Goal: Task Accomplishment & Management: Manage account settings

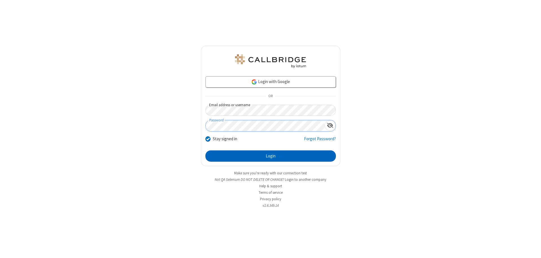
click at [271, 156] on button "Login" at bounding box center [271, 156] width 131 height 11
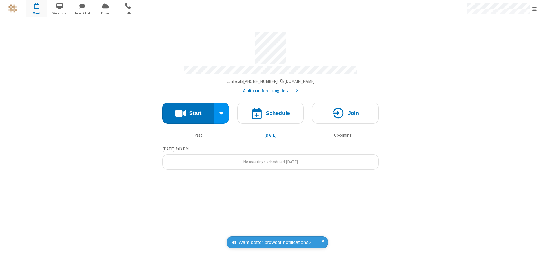
click at [535, 9] on span "Open menu" at bounding box center [534, 9] width 5 height 6
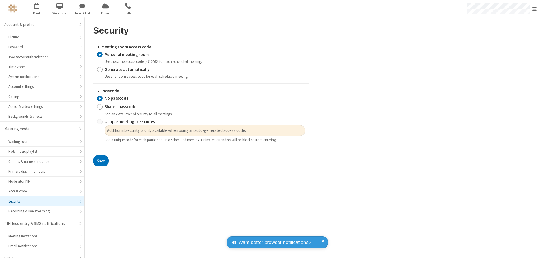
scroll to position [8, 0]
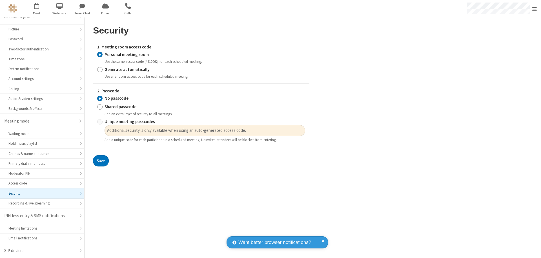
click at [100, 69] on input "Generate automatically" at bounding box center [99, 70] width 5 height 6
radio input "true"
click at [100, 107] on input "Shared passcode" at bounding box center [99, 107] width 5 height 6
radio input "true"
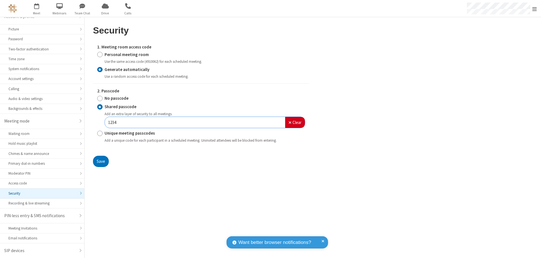
type input "1234"
click at [101, 161] on button "Save" at bounding box center [101, 161] width 16 height 11
click at [535, 9] on span "Open menu" at bounding box center [534, 9] width 5 height 6
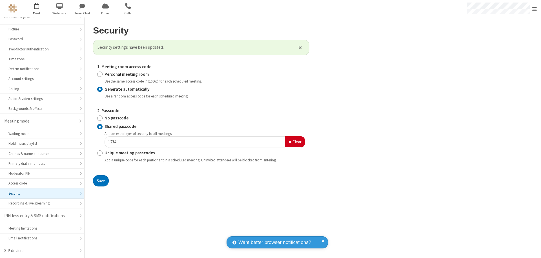
click at [37, 8] on span "button" at bounding box center [36, 6] width 21 height 10
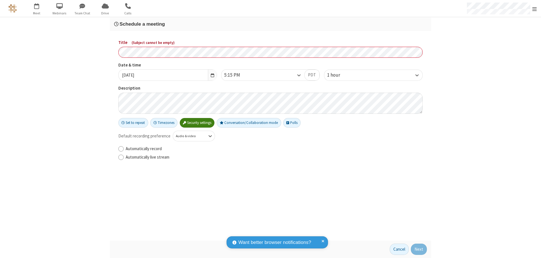
click at [271, 24] on h3 "Schedule a meeting" at bounding box center [270, 23] width 313 height 5
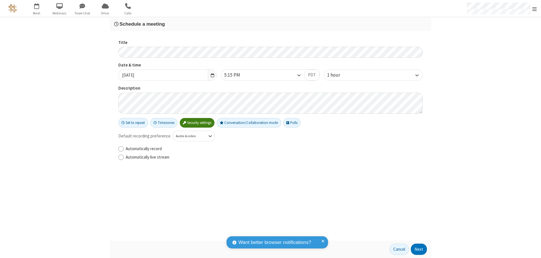
click at [419, 249] on button "Next" at bounding box center [419, 249] width 16 height 11
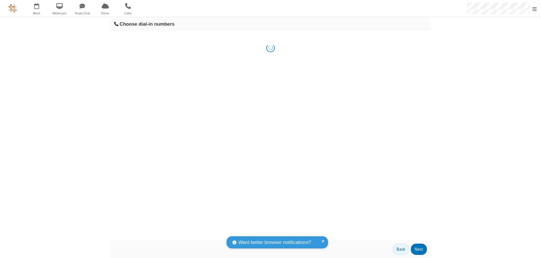
click at [419, 249] on button "Next" at bounding box center [419, 249] width 16 height 11
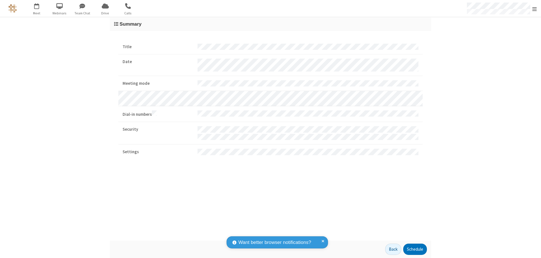
click at [415, 249] on button "Schedule" at bounding box center [415, 249] width 24 height 11
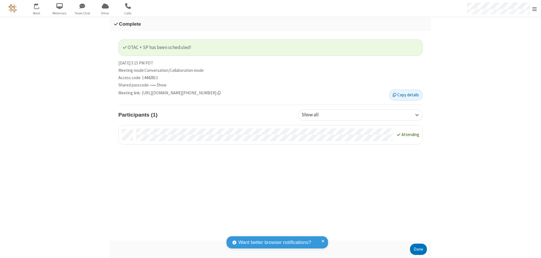
click at [535, 8] on span "Open menu" at bounding box center [534, 9] width 5 height 6
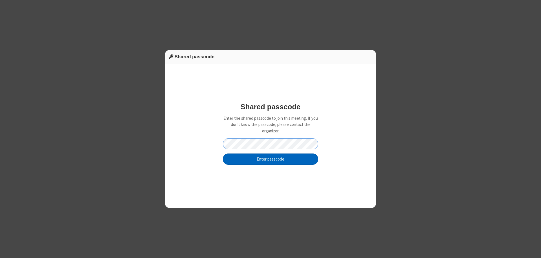
click at [271, 159] on button "Enter passcode" at bounding box center [270, 159] width 95 height 11
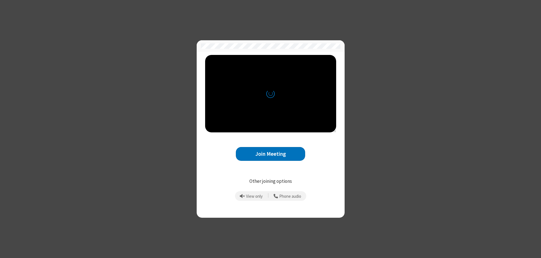
click at [271, 154] on button "Join Meeting" at bounding box center [270, 154] width 69 height 14
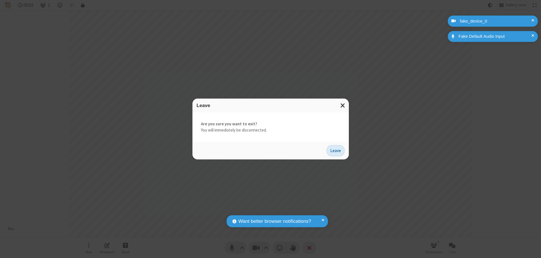
click at [336, 151] on button "Leave" at bounding box center [336, 150] width 18 height 11
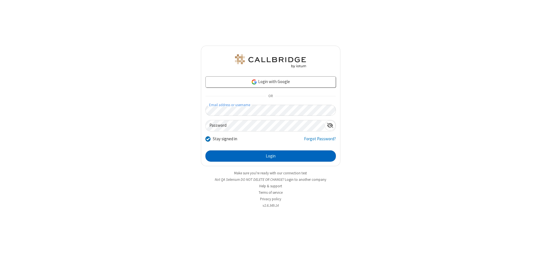
click at [271, 156] on button "Login" at bounding box center [271, 156] width 131 height 11
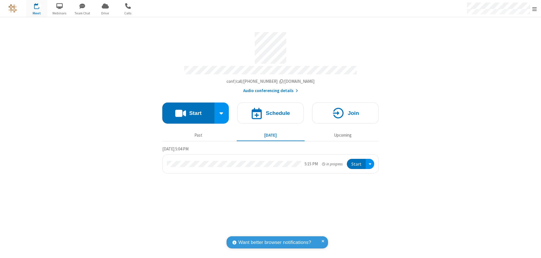
click at [535, 9] on span "Open menu" at bounding box center [534, 9] width 5 height 6
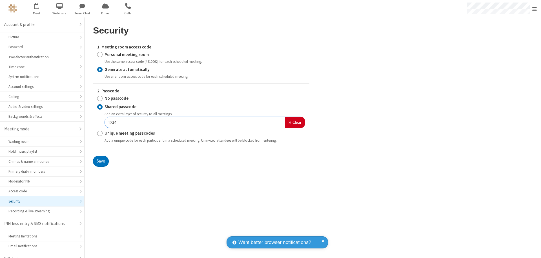
scroll to position [8, 0]
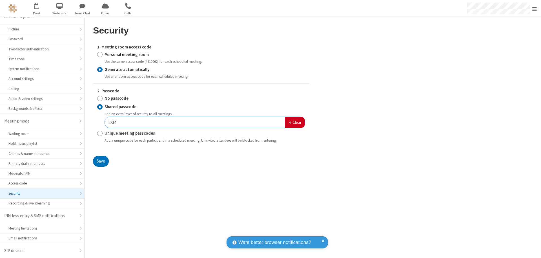
click at [100, 54] on input "Personal meeting room" at bounding box center [99, 55] width 5 height 6
radio input "true"
click at [100, 98] on input "No passcode" at bounding box center [99, 99] width 5 height 6
radio input "true"
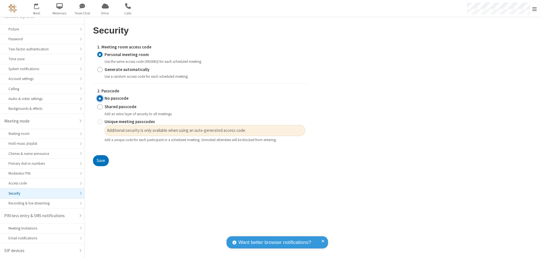
click at [101, 161] on button "Save" at bounding box center [101, 160] width 16 height 11
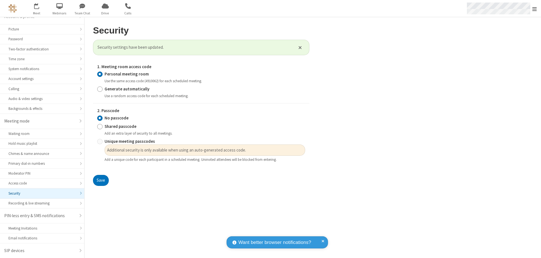
click at [535, 8] on span "Open menu" at bounding box center [534, 9] width 5 height 6
